Goal: Transaction & Acquisition: Purchase product/service

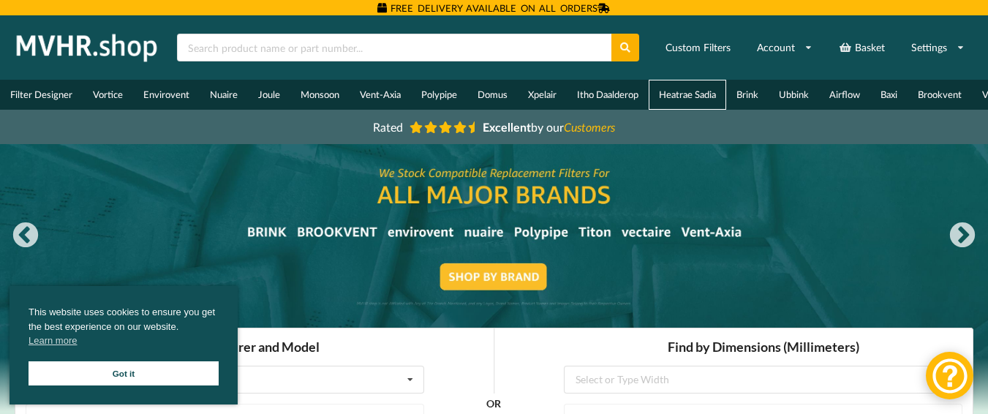
click at [688, 92] on link "Heatrae Sadia" at bounding box center [688, 95] width 78 height 30
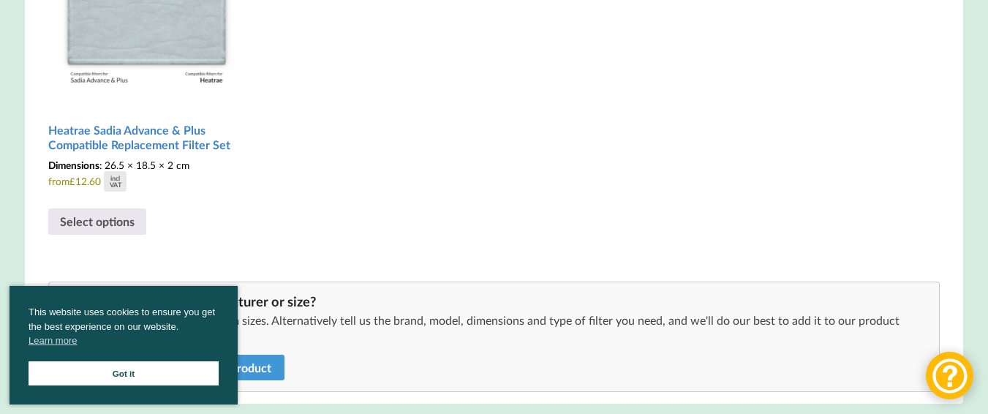
scroll to position [512, 0]
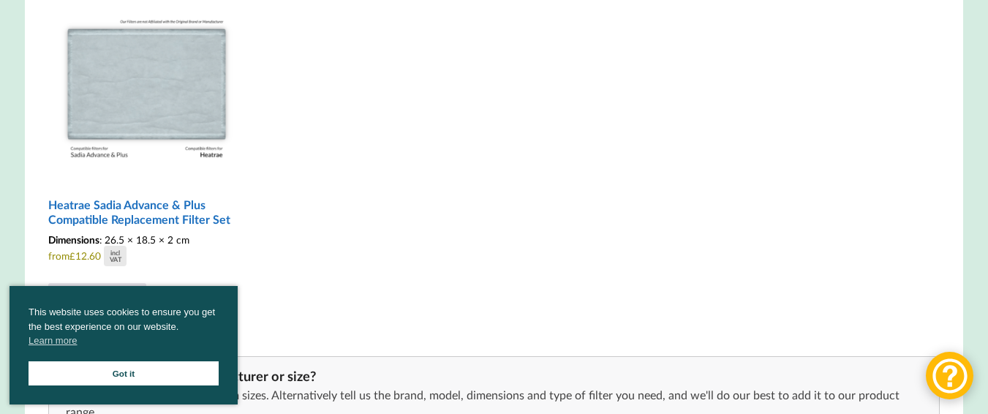
click at [163, 91] on img at bounding box center [146, 81] width 197 height 197
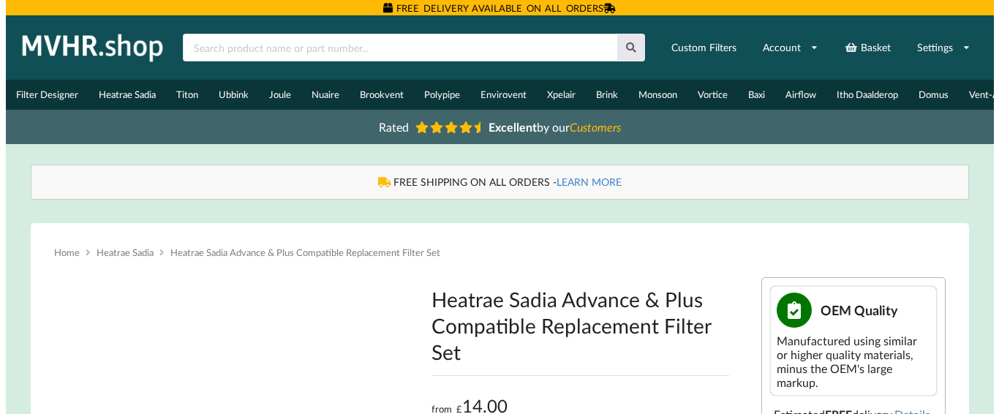
scroll to position [219, 0]
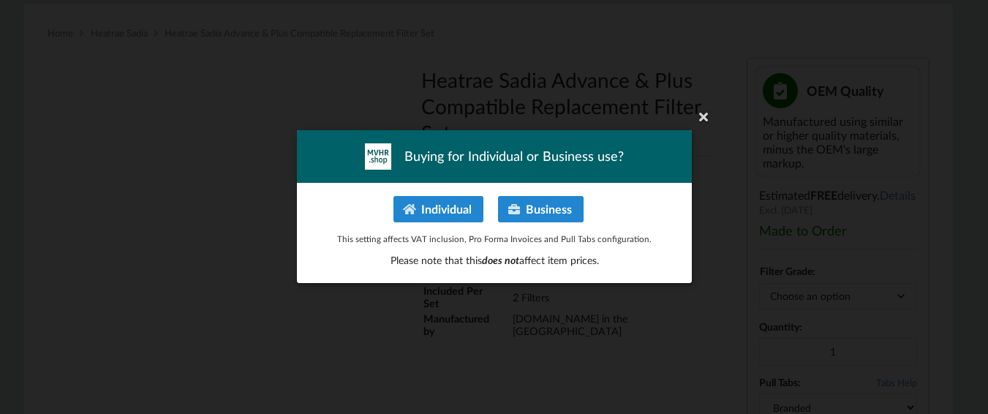
type input "**********"
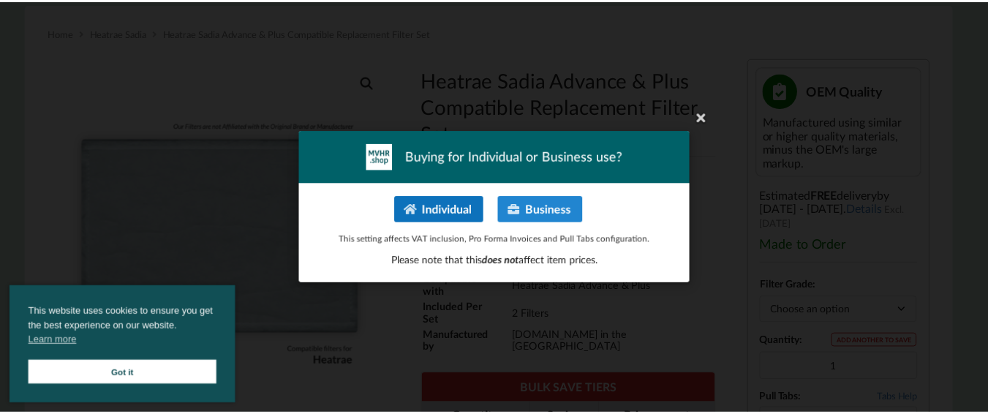
scroll to position [0, 0]
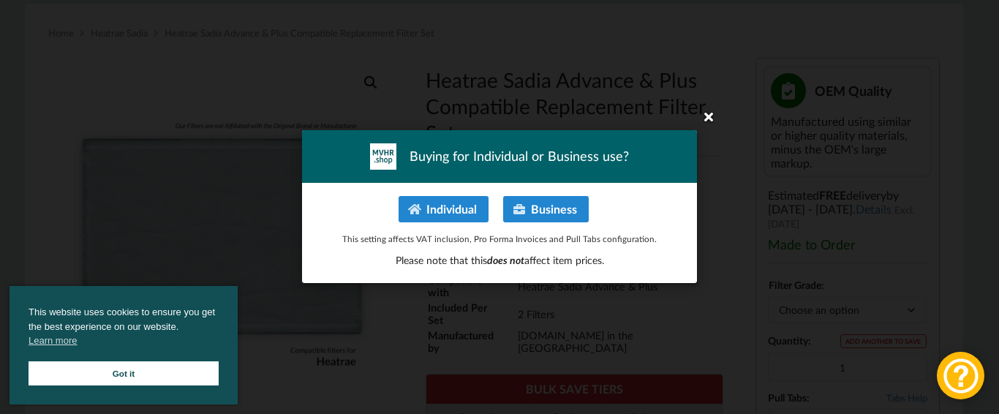
click at [705, 118] on icon at bounding box center [708, 116] width 23 height 23
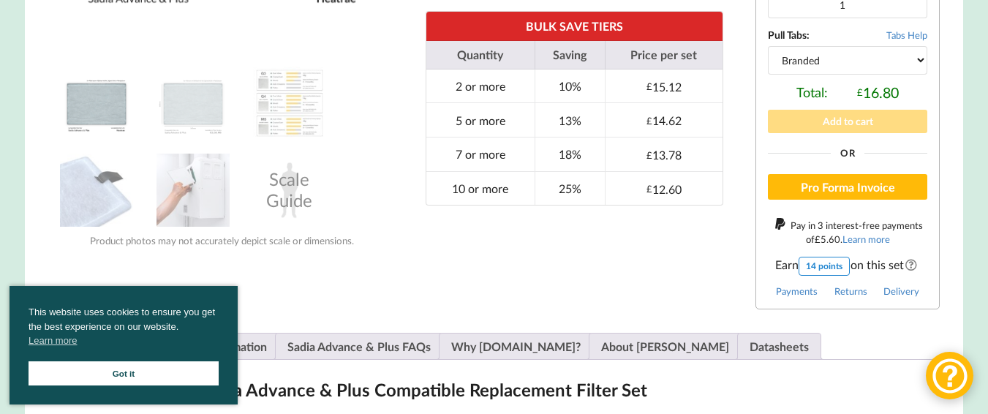
scroll to position [585, 0]
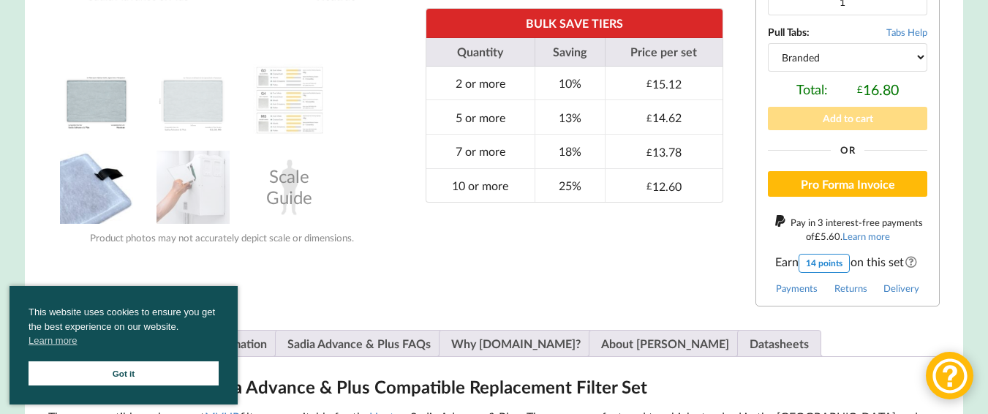
click at [94, 198] on img at bounding box center [96, 187] width 73 height 73
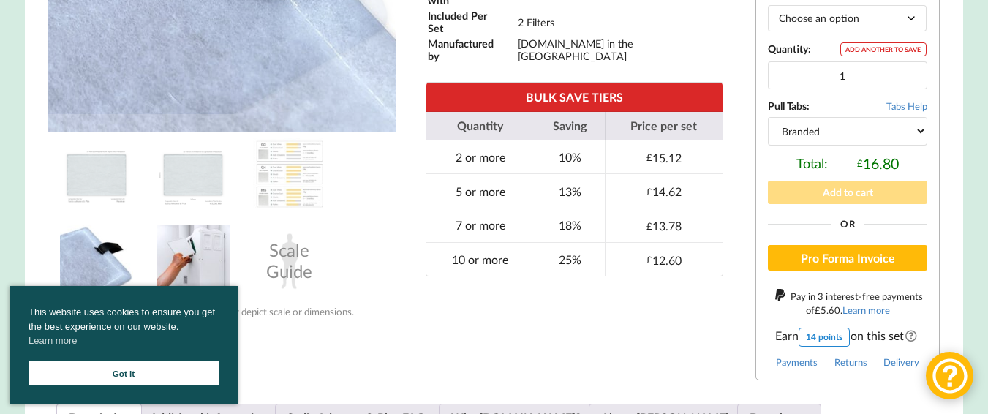
scroll to position [512, 0]
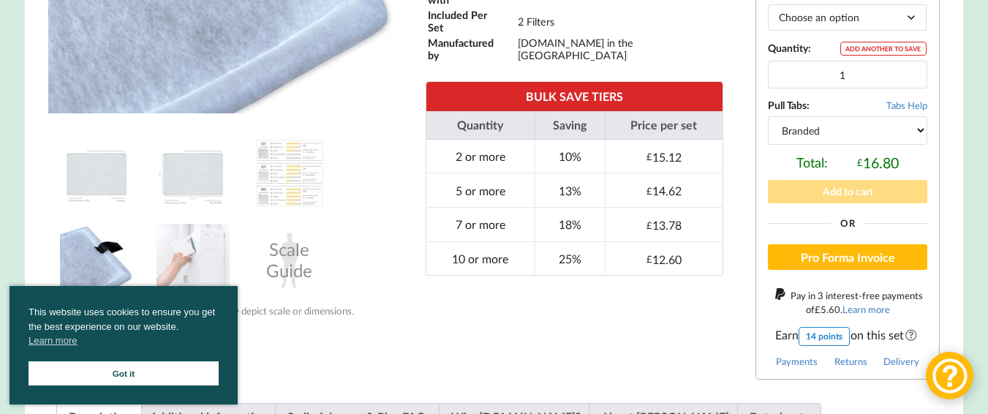
click at [119, 367] on link "Got it" at bounding box center [124, 373] width 190 height 24
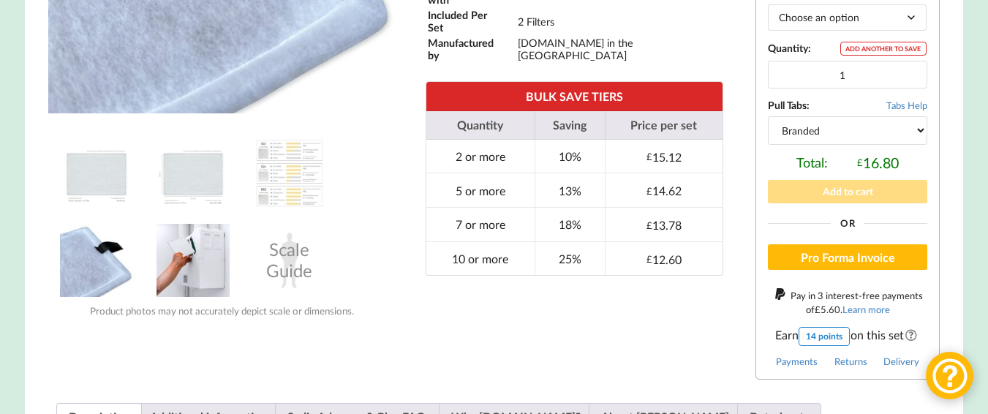
click at [202, 276] on img at bounding box center [193, 260] width 73 height 73
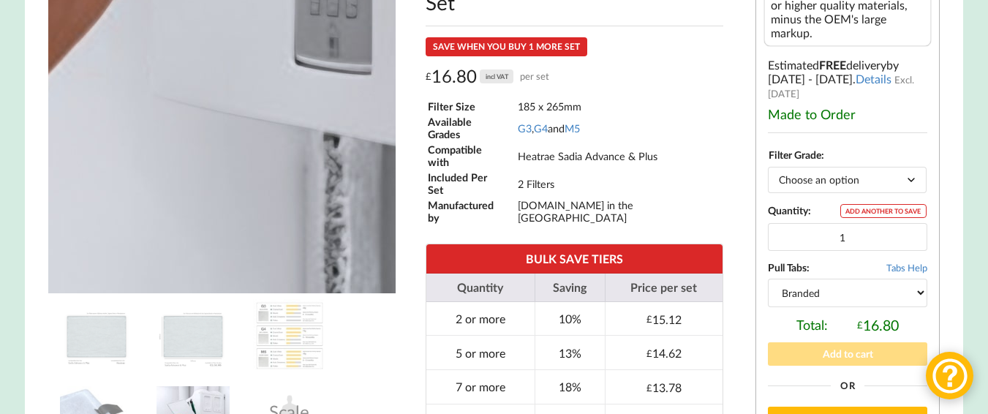
scroll to position [366, 0]
